Goal: Navigation & Orientation: Understand site structure

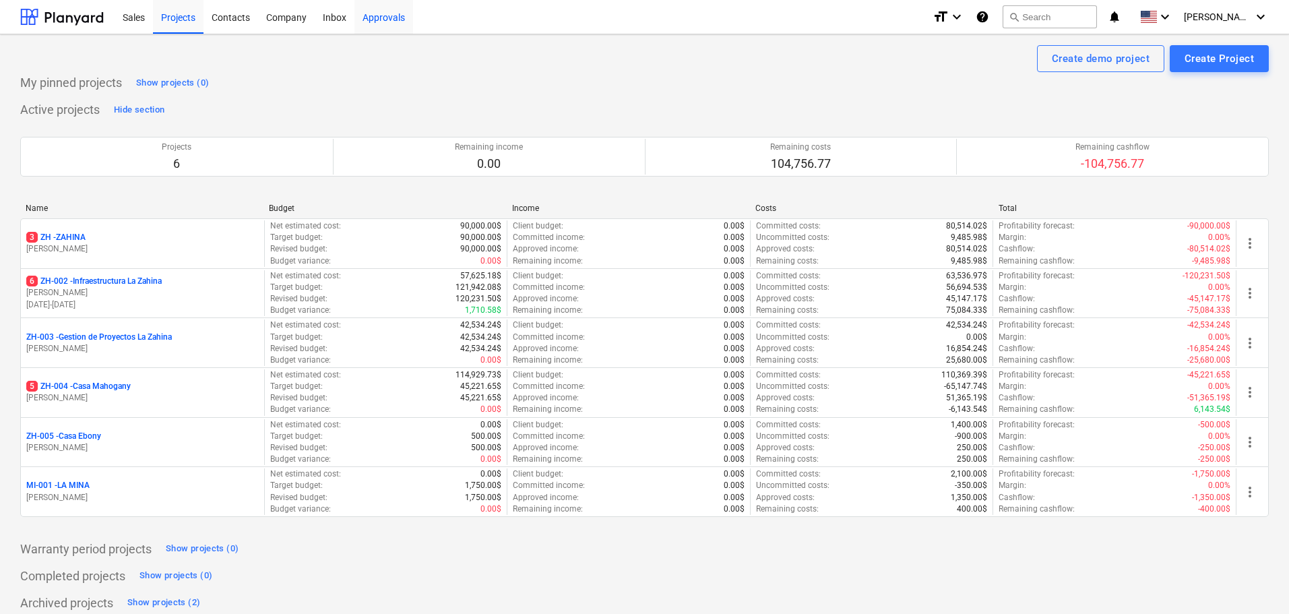
click at [367, 18] on div "Approvals" at bounding box center [383, 16] width 59 height 34
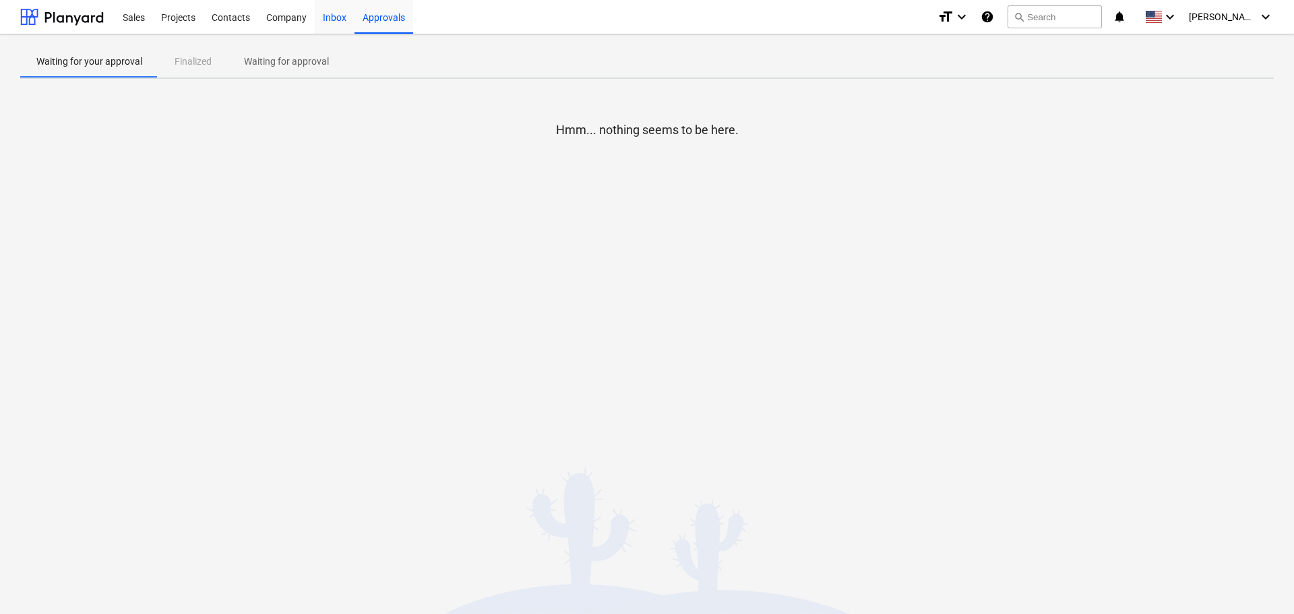
click at [322, 19] on div "Inbox" at bounding box center [335, 16] width 40 height 34
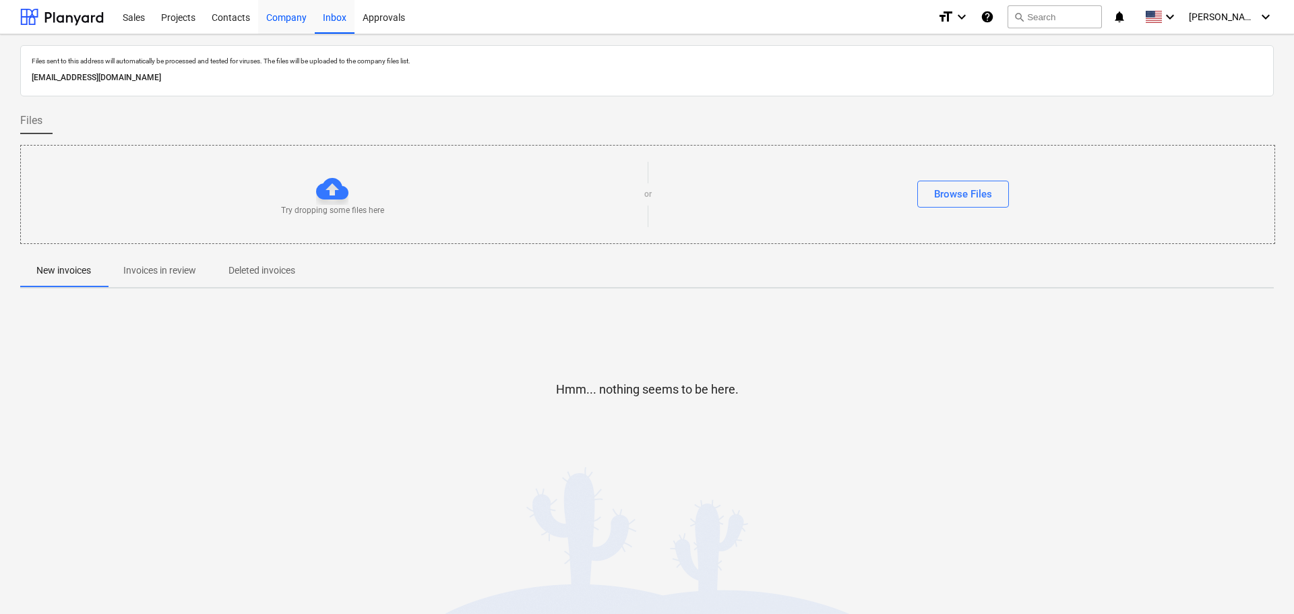
click at [269, 15] on div "Company" at bounding box center [286, 16] width 57 height 34
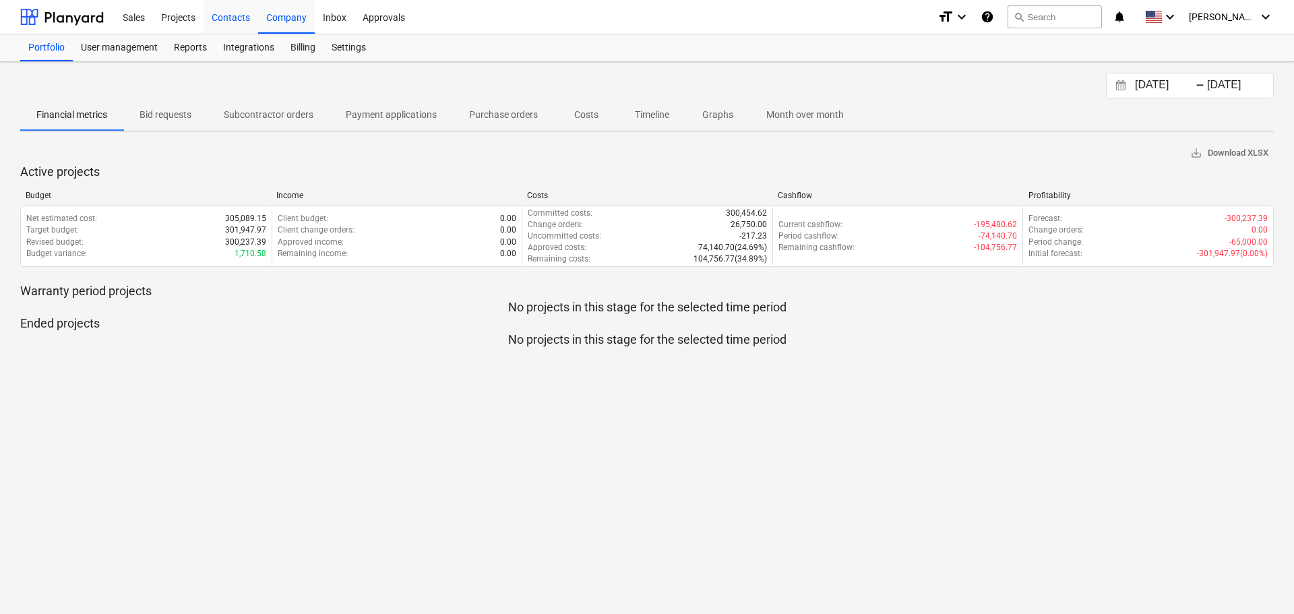
click at [214, 21] on div "Contacts" at bounding box center [230, 16] width 55 height 34
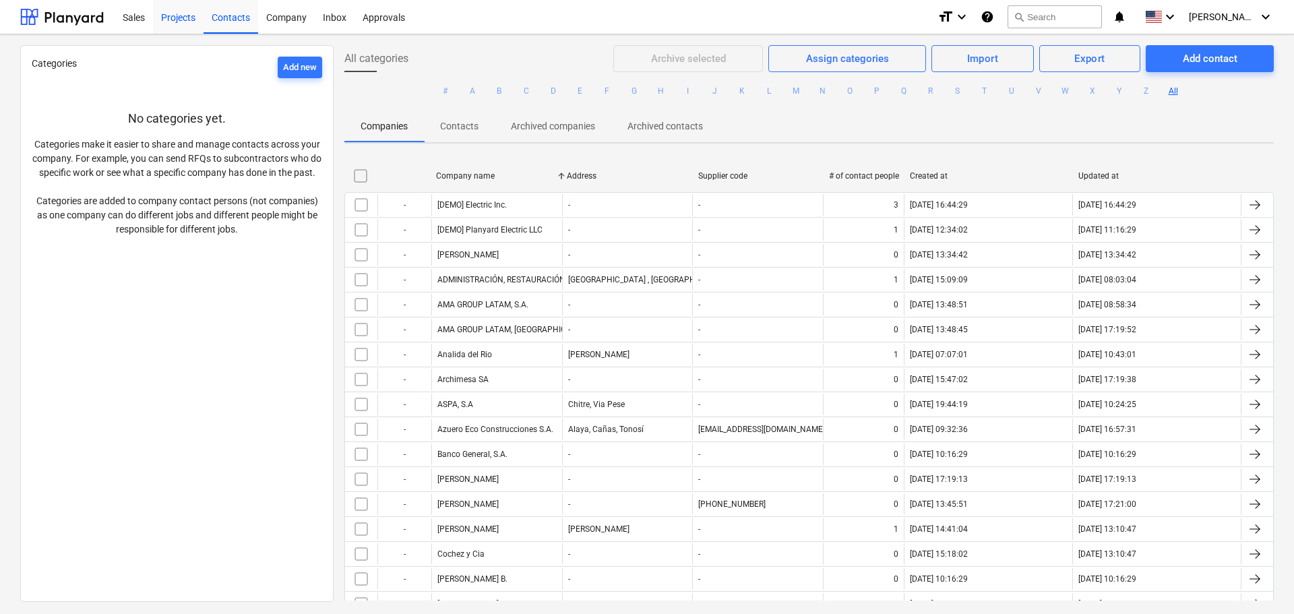
click at [182, 20] on div "Projects" at bounding box center [178, 16] width 51 height 34
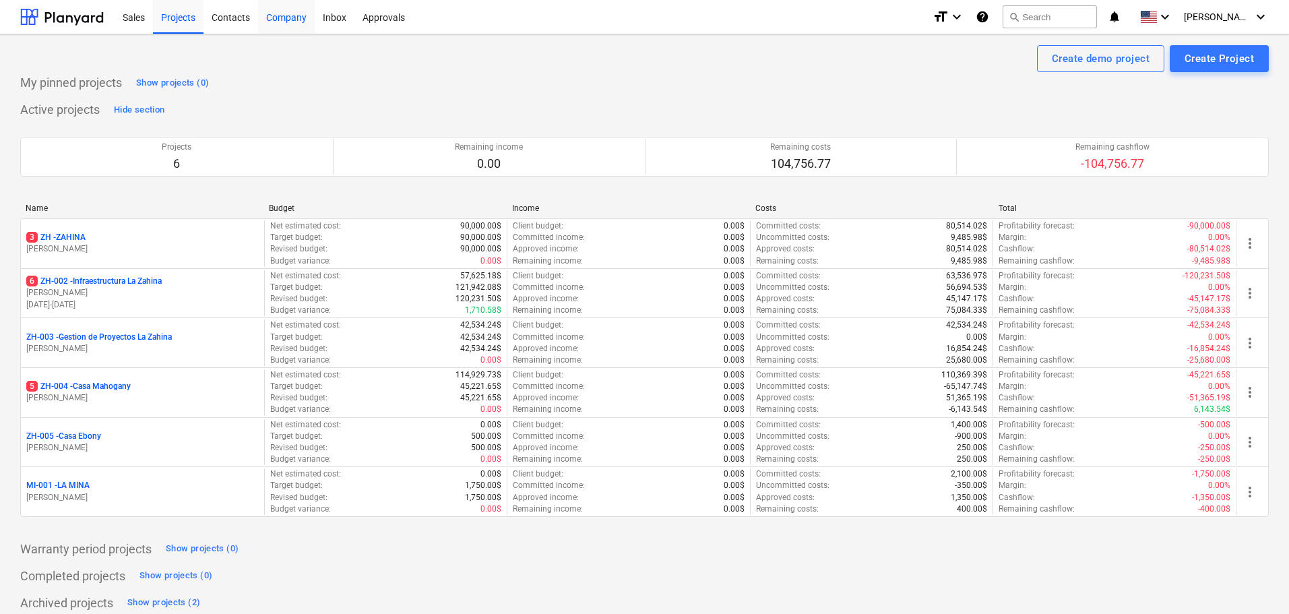
click at [298, 18] on div "Company" at bounding box center [286, 16] width 57 height 34
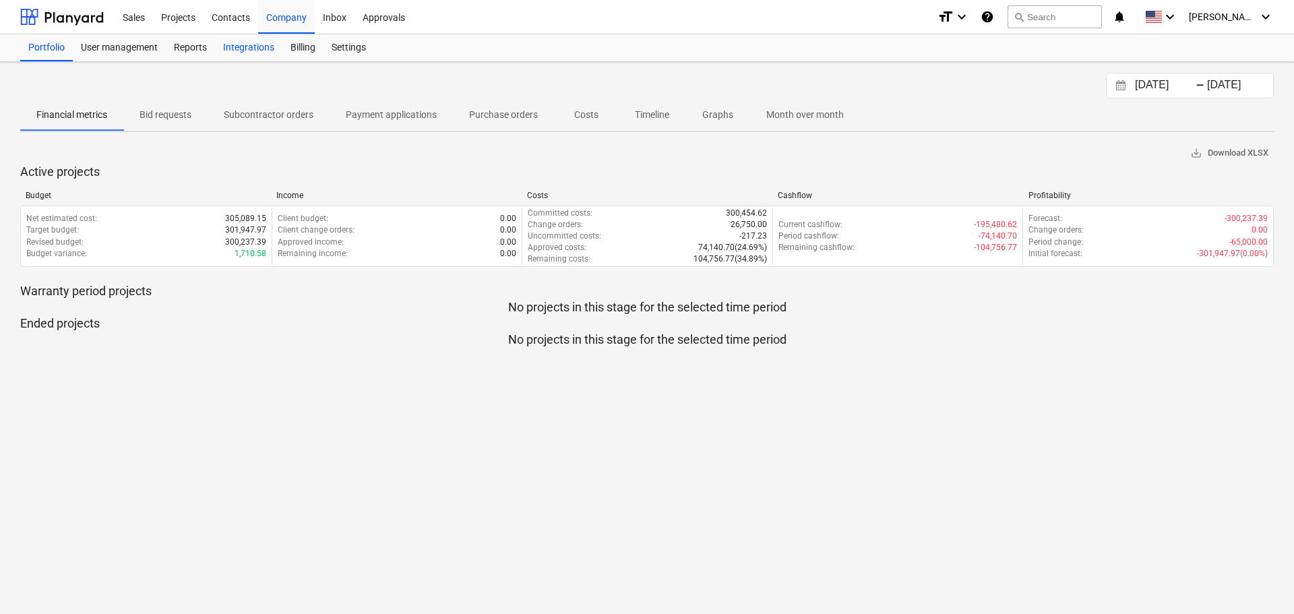
click at [259, 47] on div "Integrations" at bounding box center [248, 47] width 67 height 27
